Goal: Information Seeking & Learning: Learn about a topic

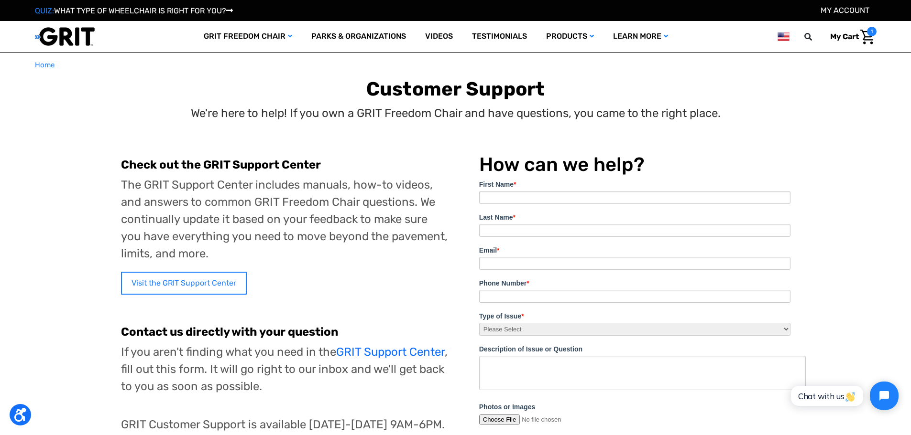
click at [171, 280] on link "Visit the GRIT Support Center" at bounding box center [184, 283] width 126 height 23
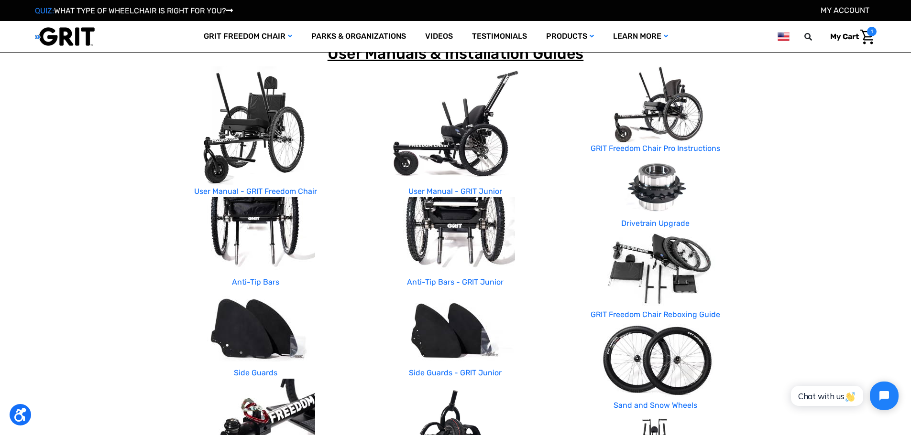
scroll to position [143, 0]
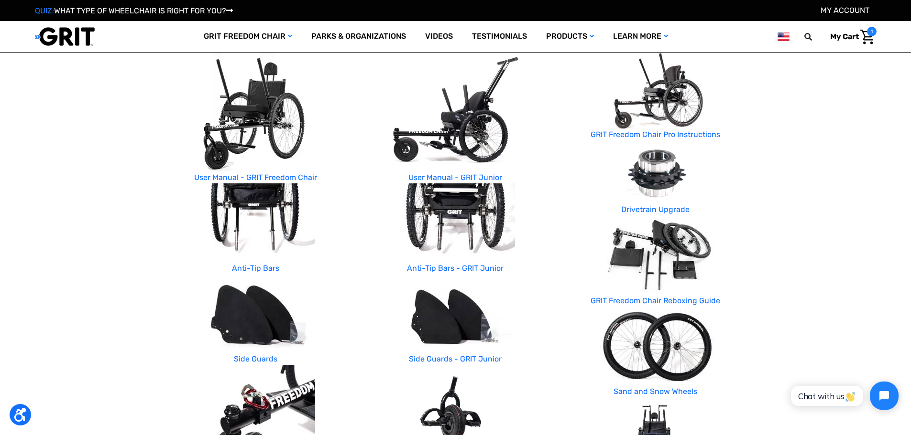
click at [661, 186] on img at bounding box center [656, 173] width 96 height 64
click at [663, 208] on link "Drivetrain Upgrade" at bounding box center [655, 209] width 68 height 9
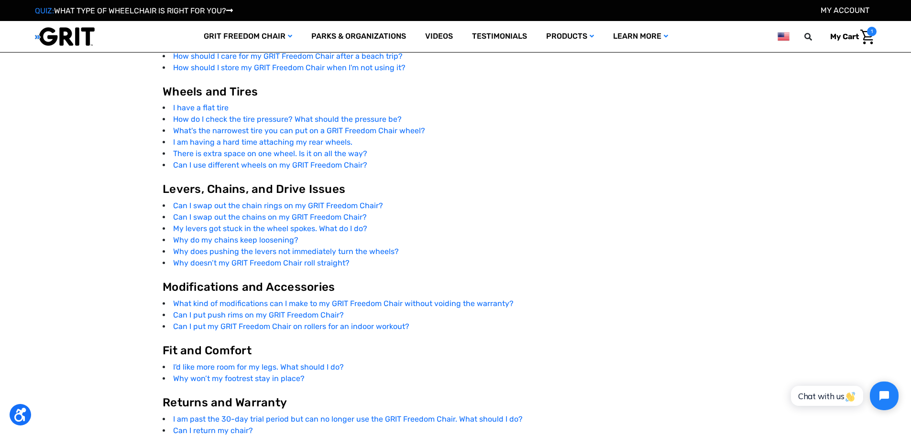
scroll to position [1963, 0]
click at [307, 204] on link "Can I swap out the chain rings on my GRIT Freedom Chair?" at bounding box center [278, 205] width 210 height 9
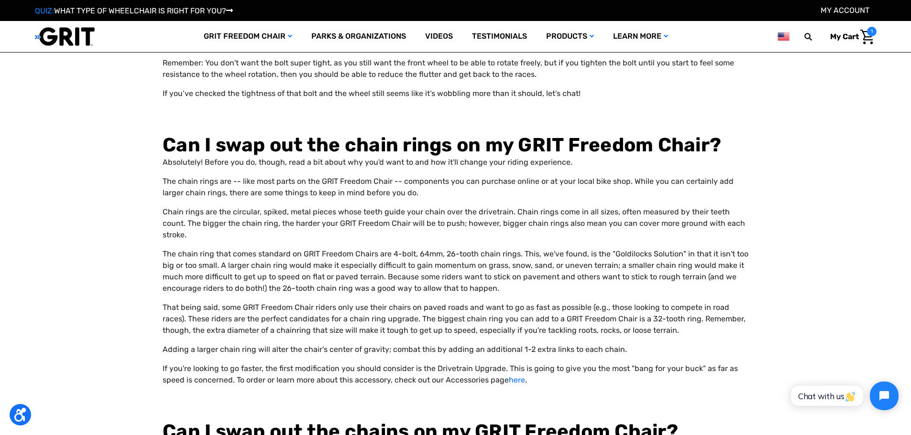
scroll to position [4141, 0]
click at [516, 375] on link "here" at bounding box center [517, 379] width 16 height 9
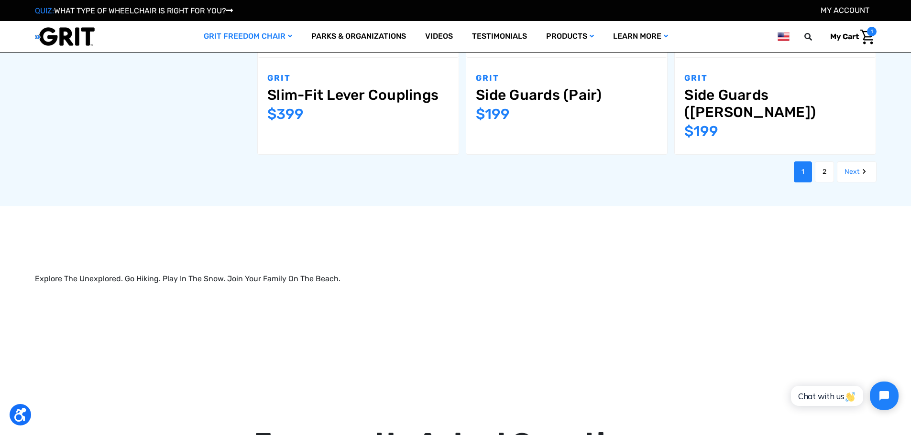
scroll to position [1338, 0]
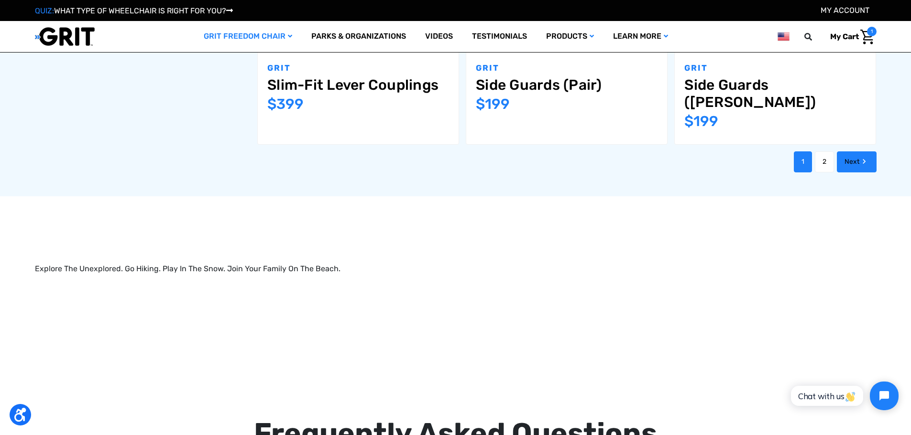
click at [855, 152] on link "Next" at bounding box center [856, 162] width 40 height 21
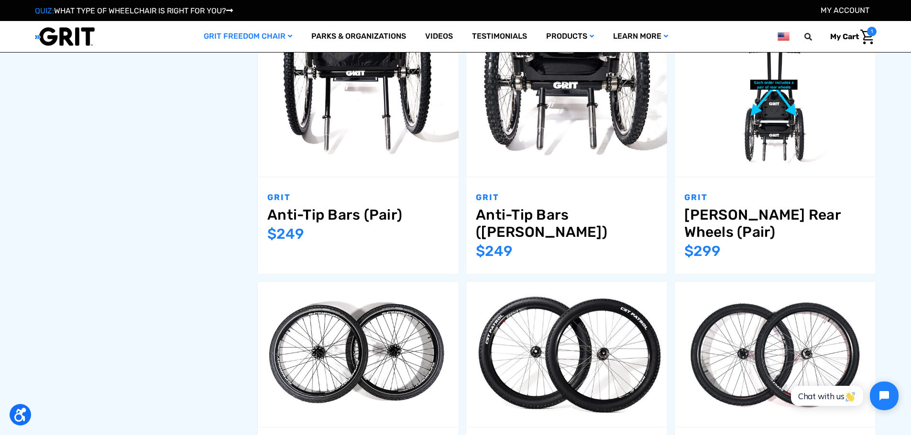
scroll to position [669, 0]
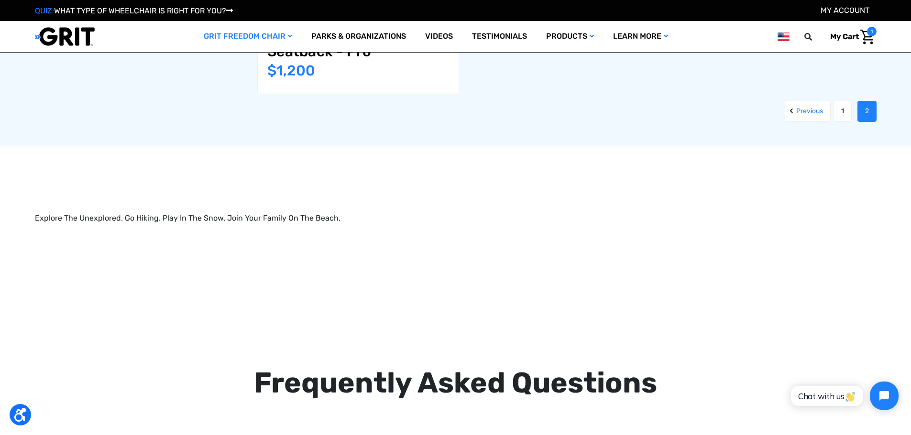
scroll to position [1338, 0]
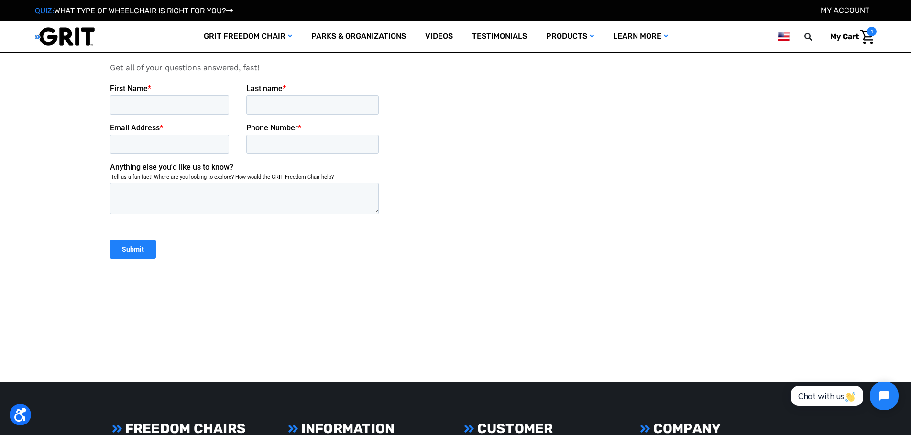
scroll to position [10866, 0]
